Goal: Transaction & Acquisition: Purchase product/service

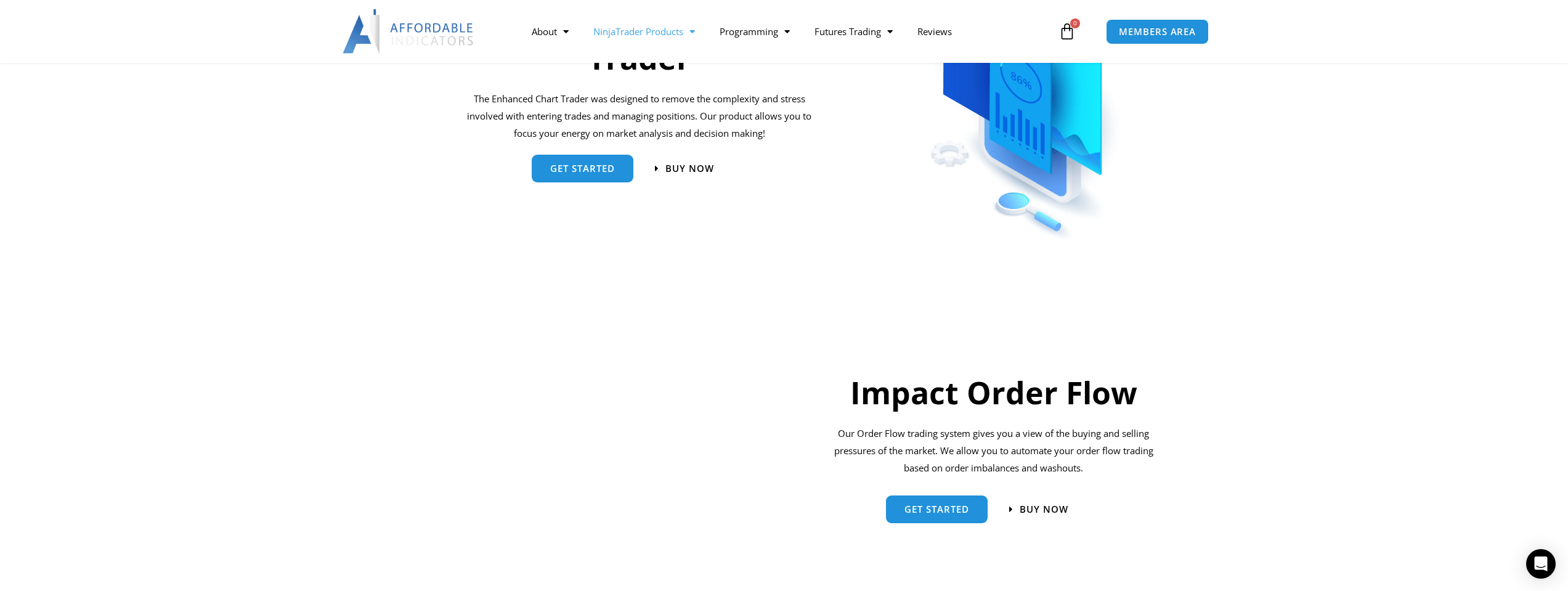
scroll to position [555, 0]
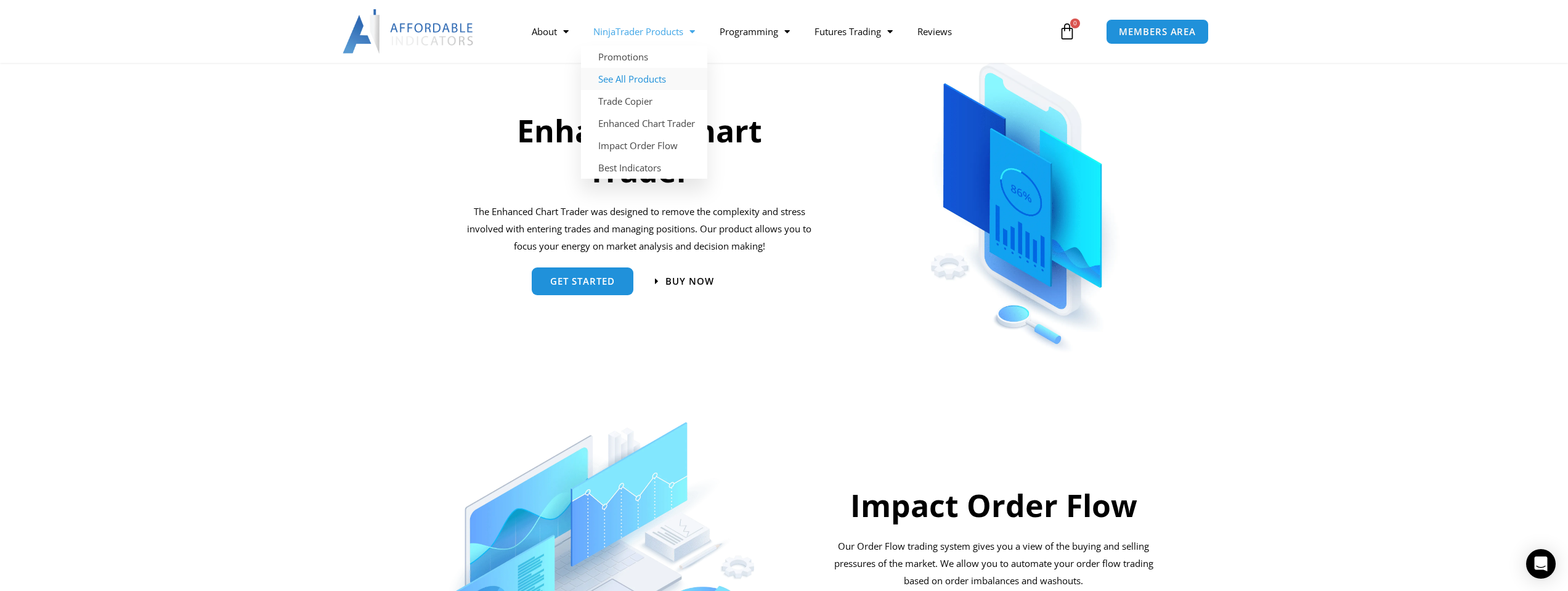
click at [647, 76] on link "See All Products" at bounding box center [644, 79] width 126 height 22
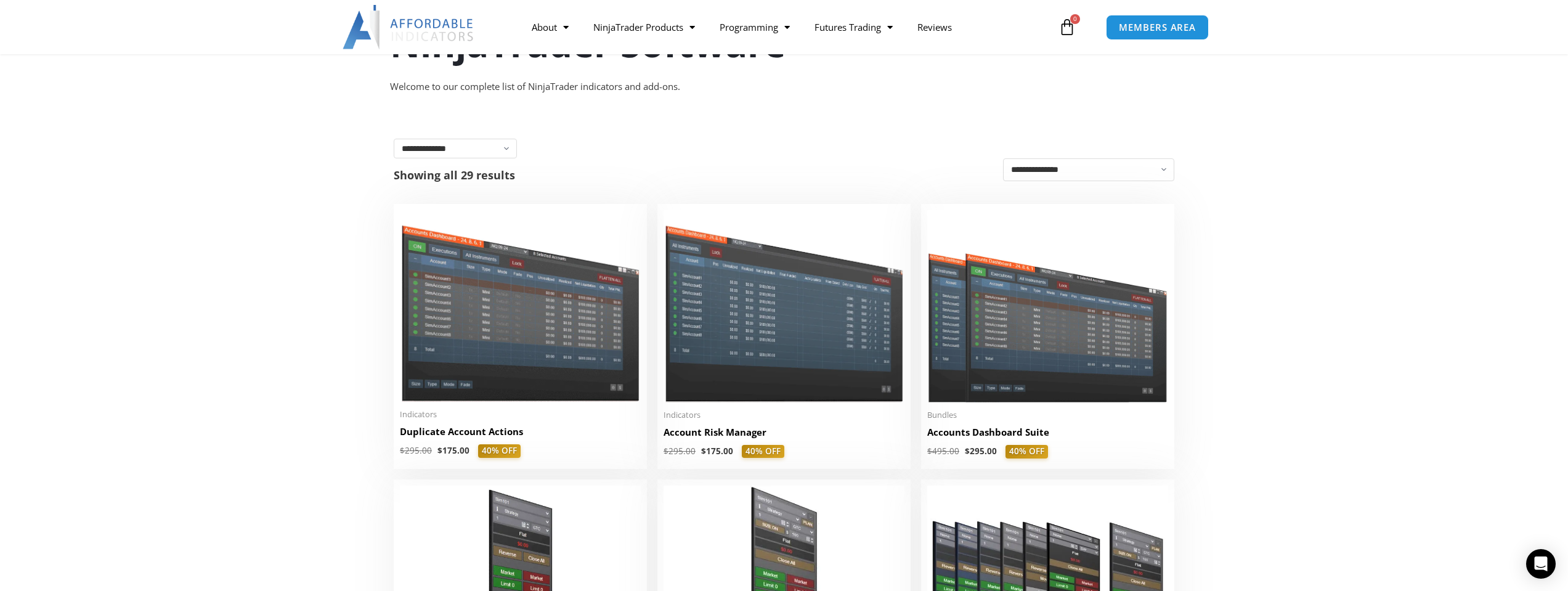
scroll to position [61, 0]
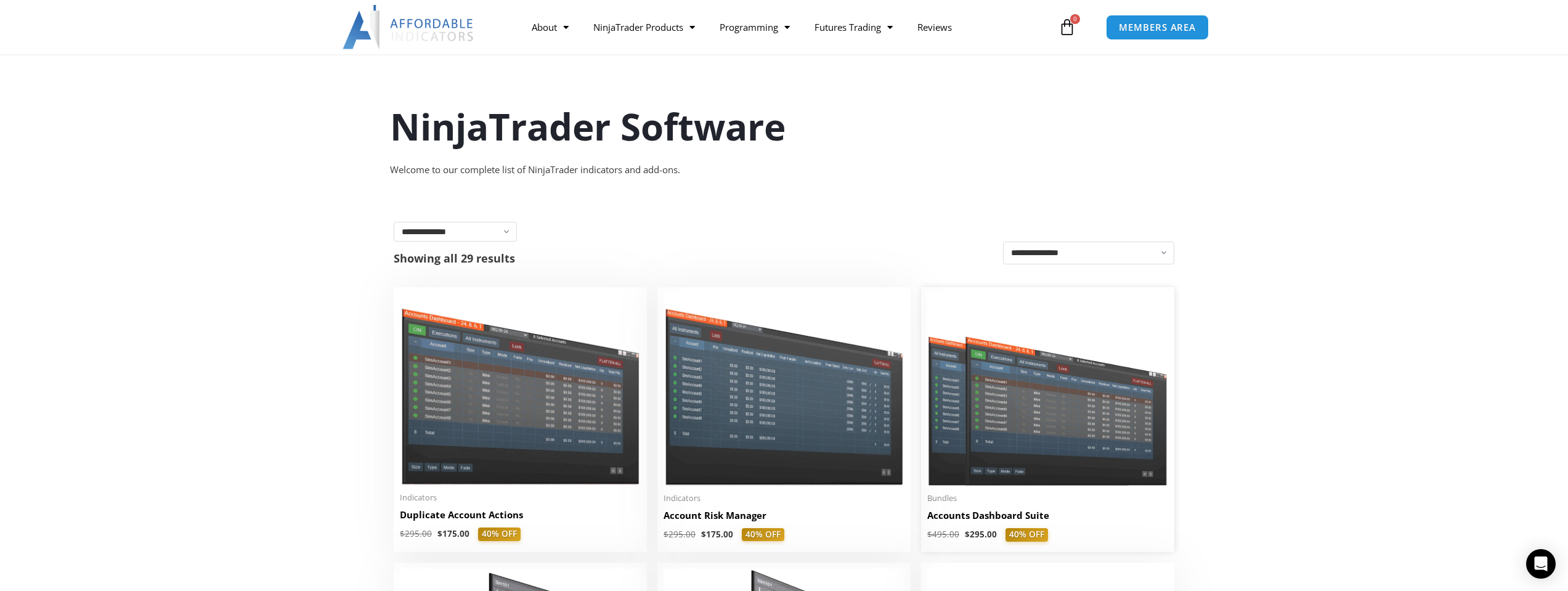
click at [1031, 392] on img at bounding box center [1048, 389] width 241 height 192
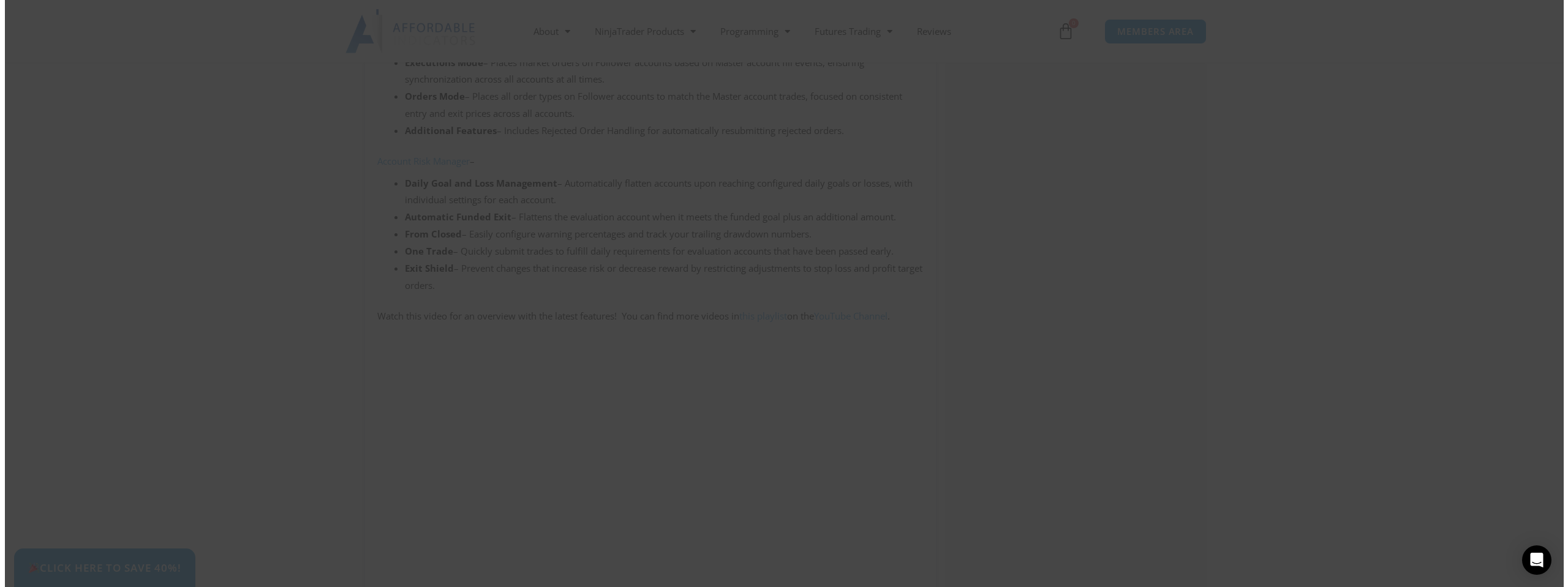
scroll to position [1347, 0]
